Goal: Check status

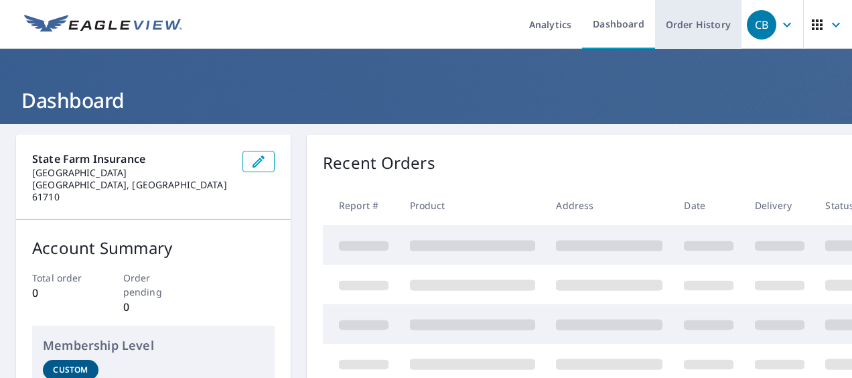
click at [687, 33] on link "Order History" at bounding box center [698, 24] width 86 height 49
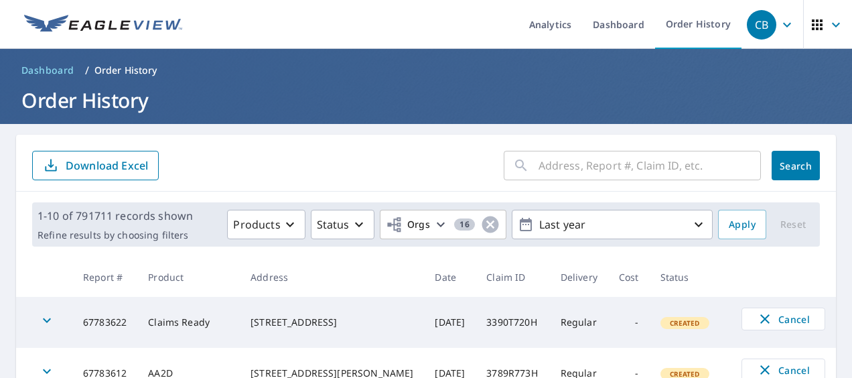
click at [572, 166] on input "text" at bounding box center [649, 165] width 222 height 37
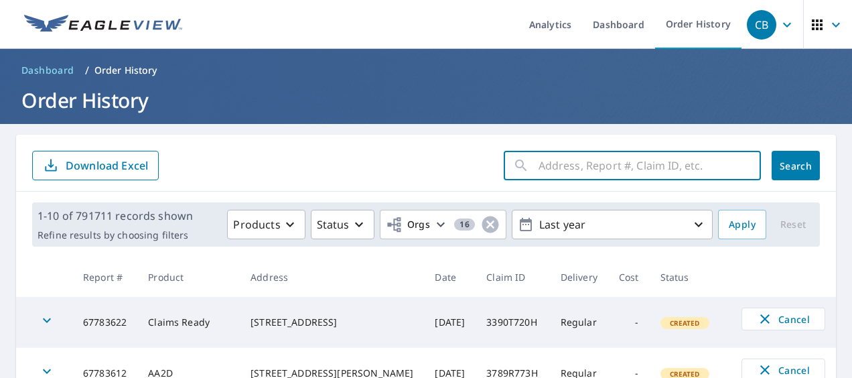
paste input "24-90Z6-84G"
click at [544, 168] on input "24-90Z6-84G" at bounding box center [636, 165] width 197 height 37
type input "2490Z684G"
click button "Search" at bounding box center [795, 165] width 48 height 29
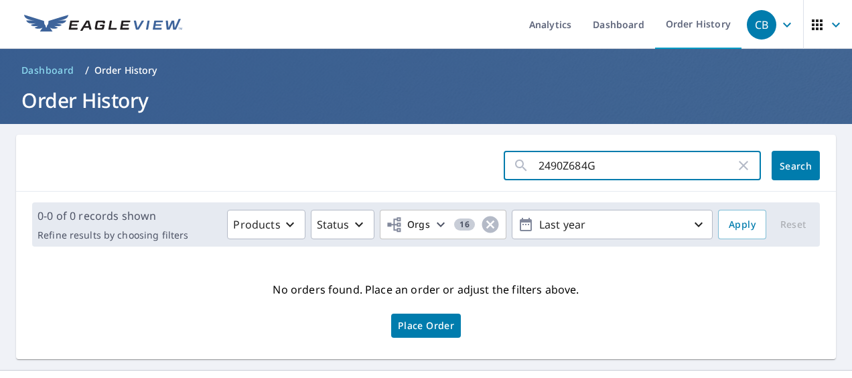
drag, startPoint x: 500, startPoint y: 165, endPoint x: 486, endPoint y: 165, distance: 14.1
click at [486, 165] on form "2490Z684G ​ Search" at bounding box center [425, 165] width 787 height 29
paste input "0490V798H"
type input "0490V798H"
click button "Search" at bounding box center [795, 165] width 48 height 29
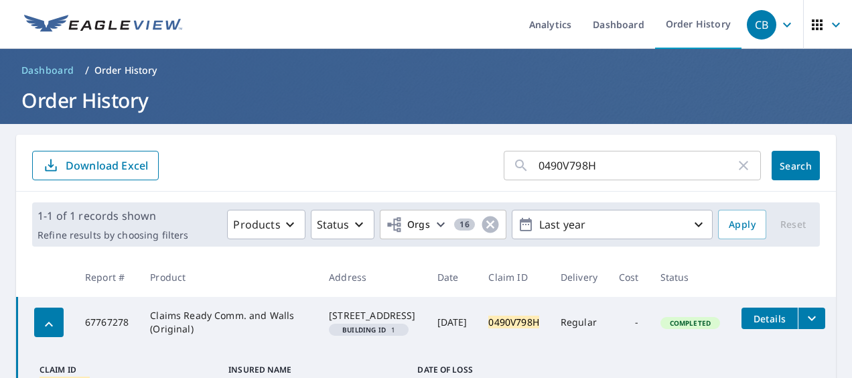
click at [318, 156] on form "0490V798H ​ Search Download Excel" at bounding box center [425, 165] width 787 height 29
click at [803, 319] on icon "filesDropdownBtn-67767278" at bounding box center [811, 318] width 16 height 16
